Goal: Book appointment/travel/reservation

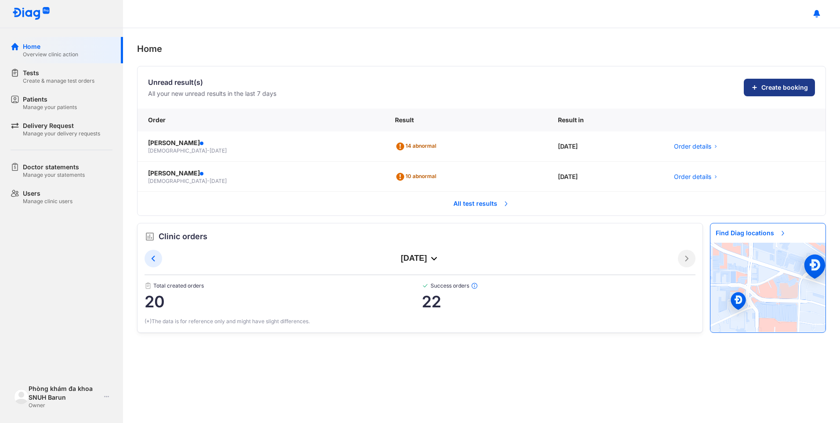
click at [798, 87] on span "Create booking" at bounding box center [784, 87] width 47 height 9
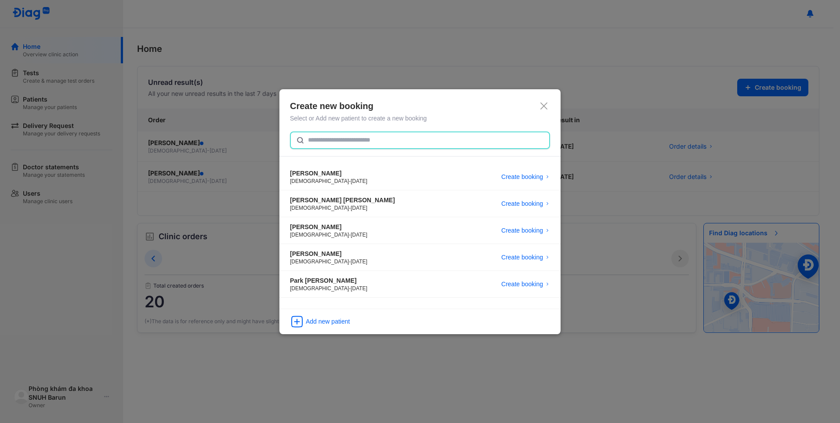
click at [344, 136] on input "text" at bounding box center [426, 140] width 236 height 16
type input "*"
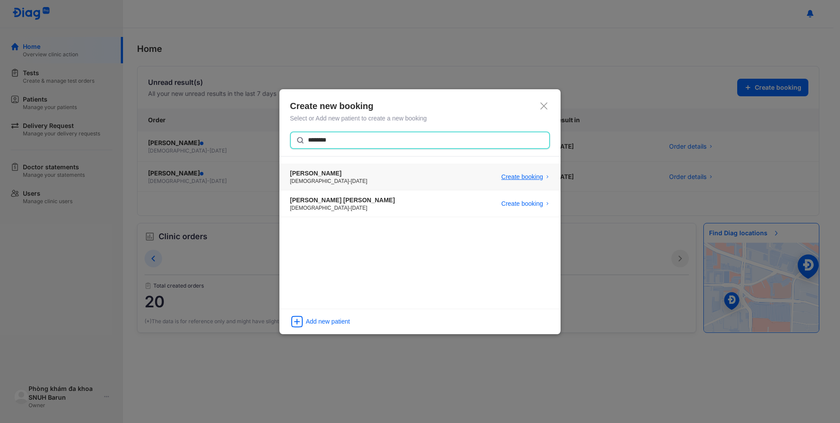
type input "*******"
click at [522, 176] on span "Create booking" at bounding box center [522, 176] width 42 height 9
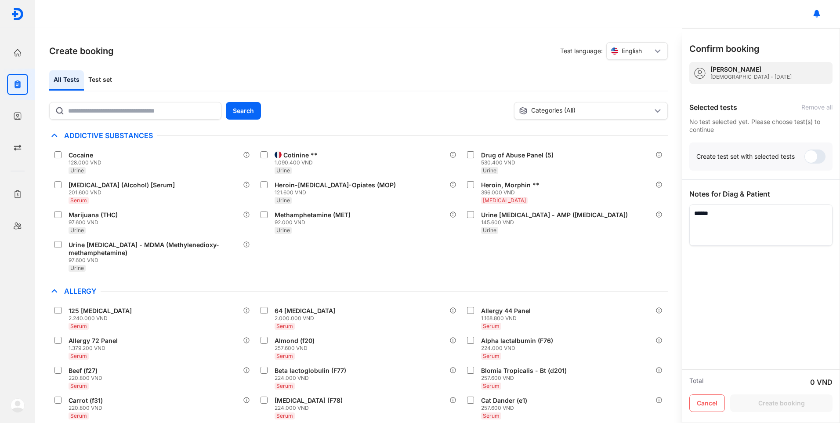
click at [229, 39] on div "Create booking Test language: English All Tests Test set Search Categories (All…" at bounding box center [358, 225] width 647 height 394
click at [95, 85] on div "Test set" at bounding box center [100, 80] width 33 height 20
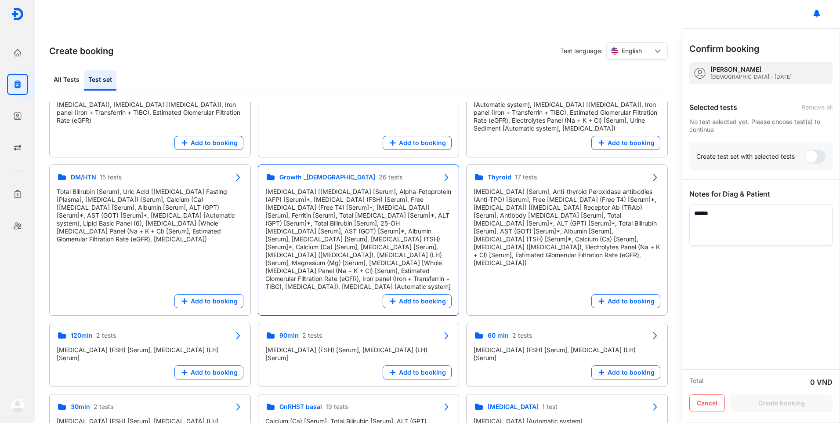
scroll to position [395, 0]
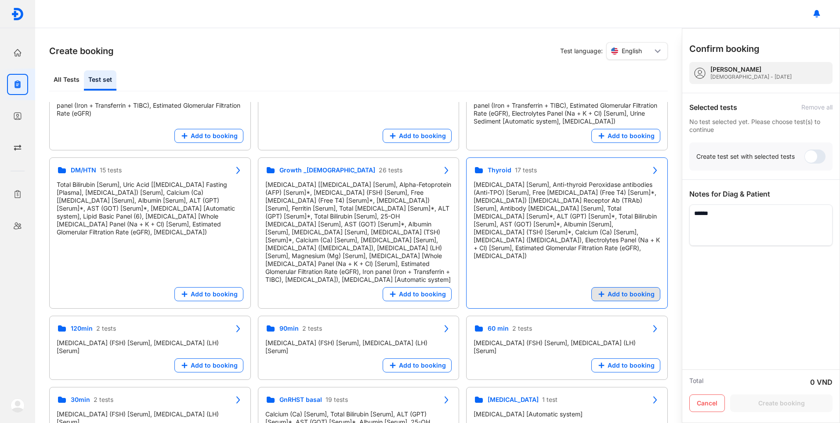
click at [644, 290] on span "Add to booking" at bounding box center [631, 294] width 47 height 8
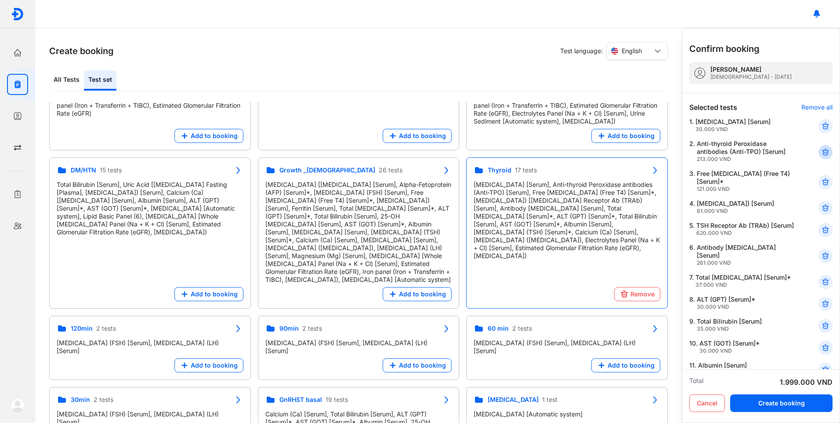
click at [822, 150] on use at bounding box center [825, 152] width 6 height 6
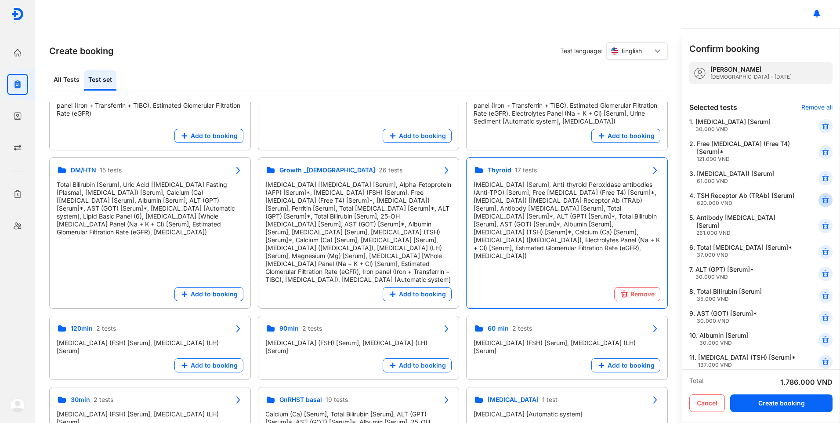
click at [821, 204] on icon at bounding box center [825, 199] width 9 height 9
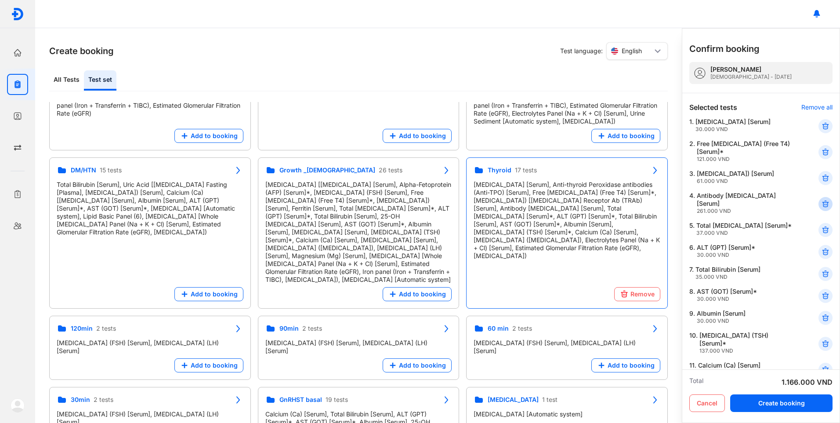
click at [821, 199] on icon at bounding box center [825, 203] width 9 height 9
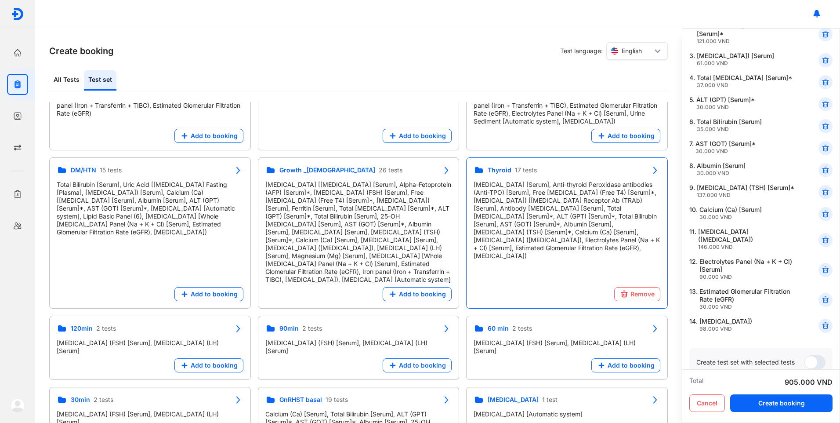
scroll to position [132, 0]
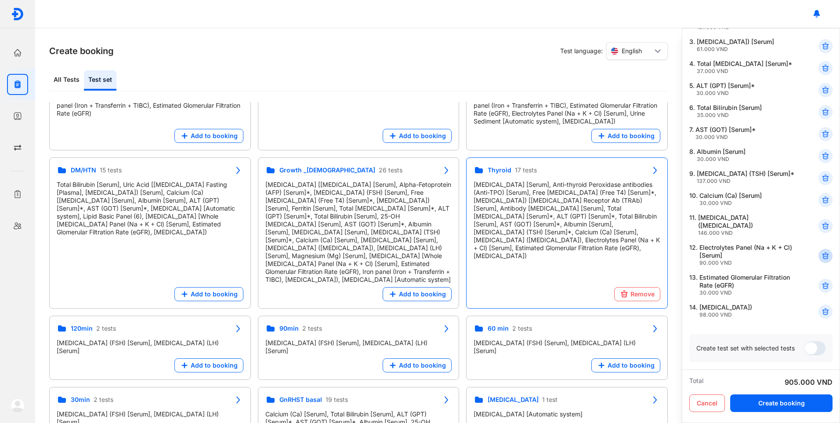
click at [822, 255] on use at bounding box center [825, 256] width 6 height 6
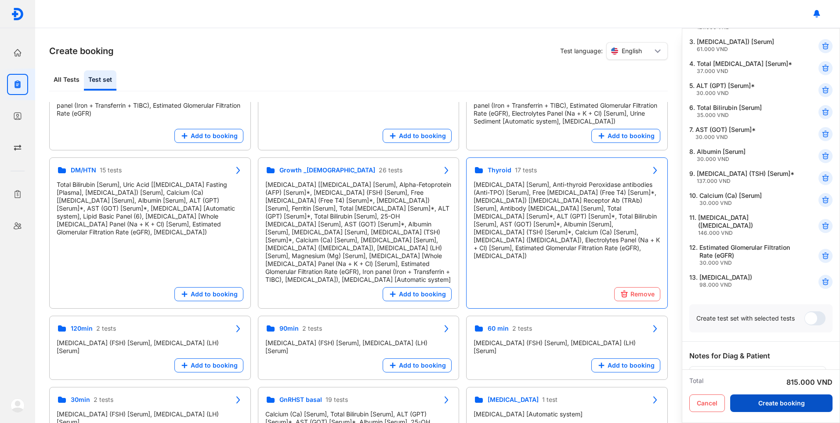
click at [783, 404] on button "Create booking" at bounding box center [781, 403] width 102 height 18
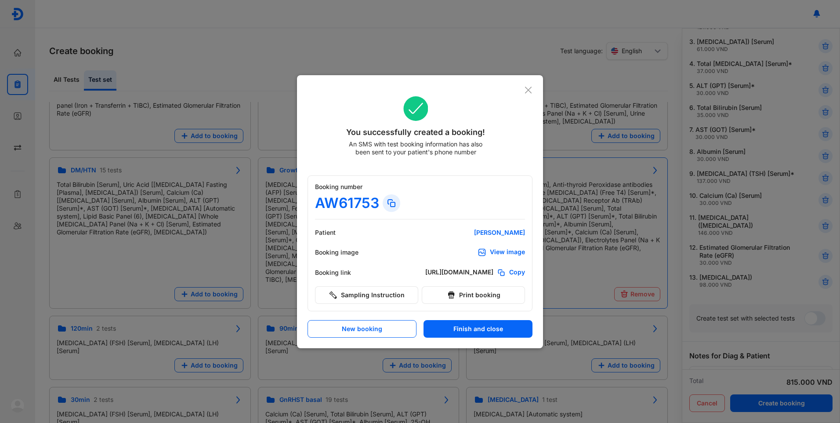
click at [496, 255] on div "View image" at bounding box center [507, 252] width 35 height 9
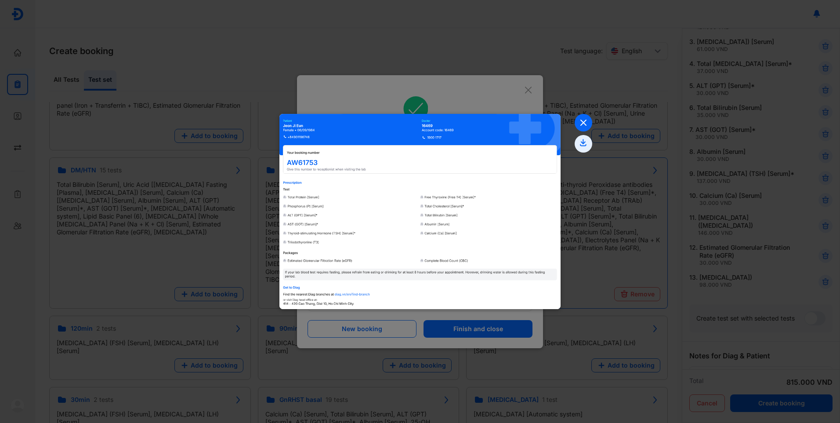
click at [582, 117] on icon at bounding box center [584, 123] width 18 height 18
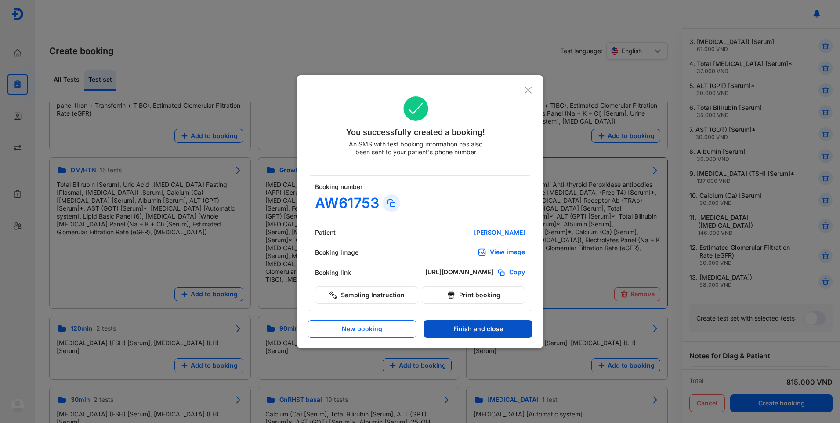
click at [484, 332] on button "Finish and close" at bounding box center [477, 329] width 109 height 18
